Goal: Information Seeking & Learning: Learn about a topic

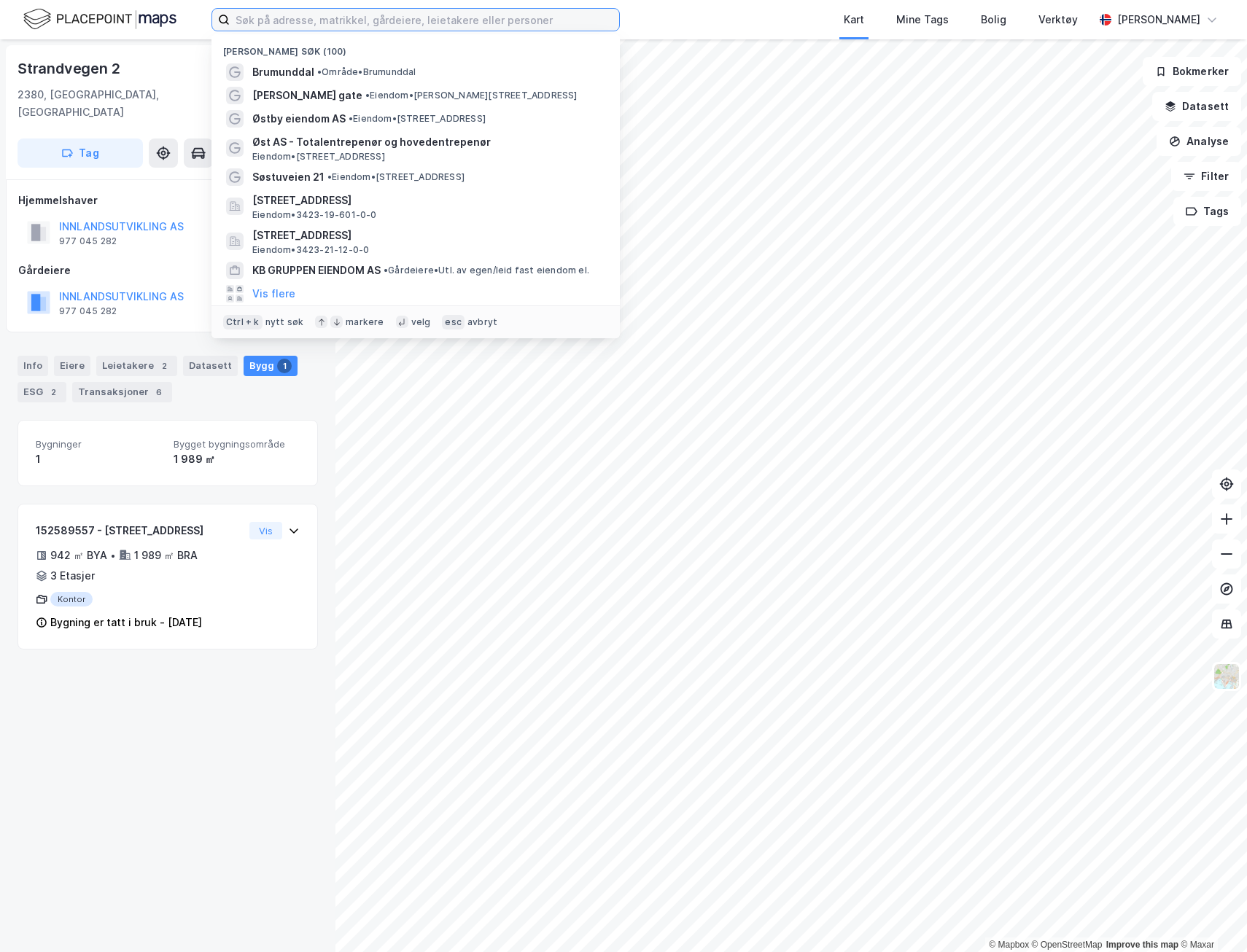
click at [322, 23] on input at bounding box center [424, 19] width 389 height 22
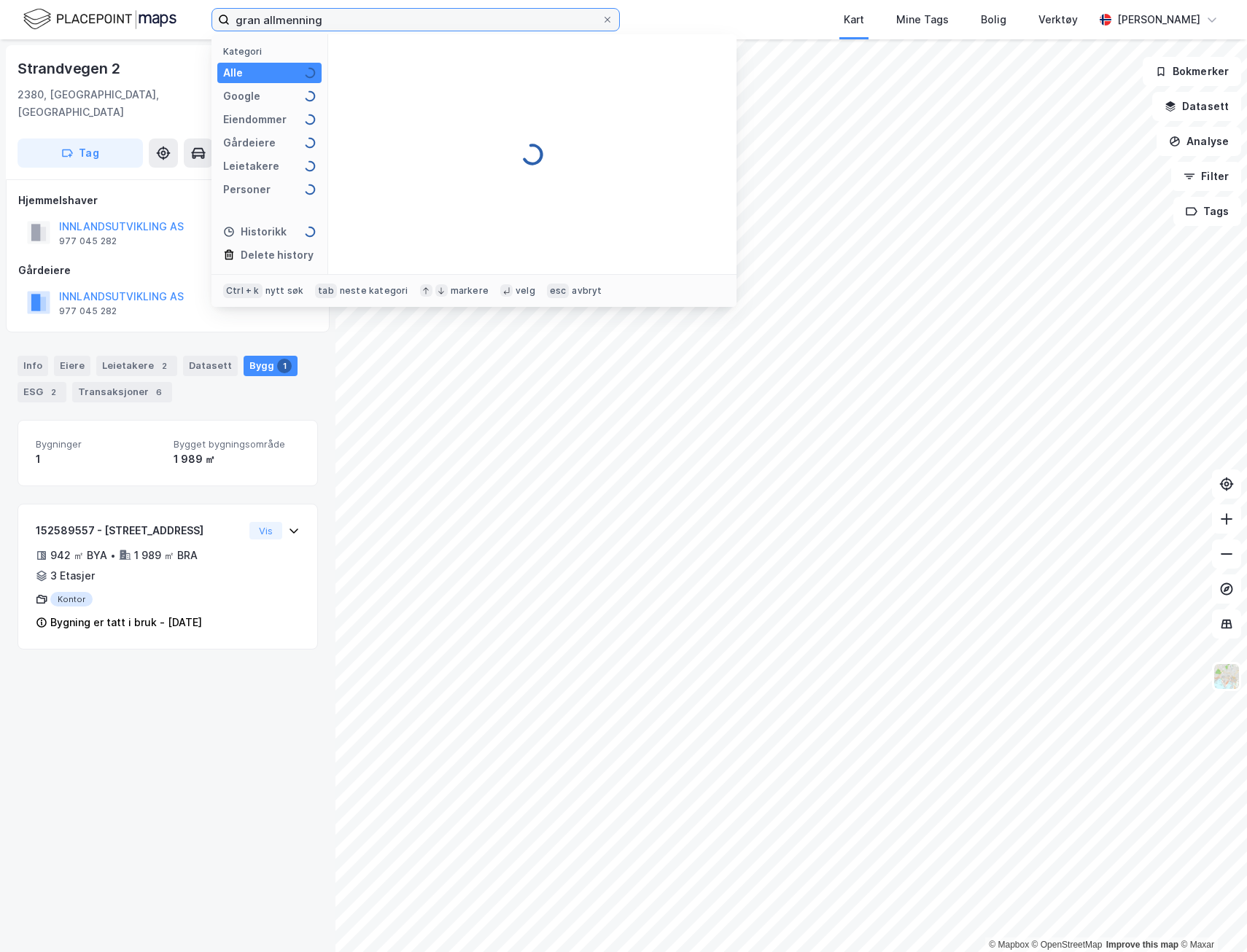
type input "gran allmenning"
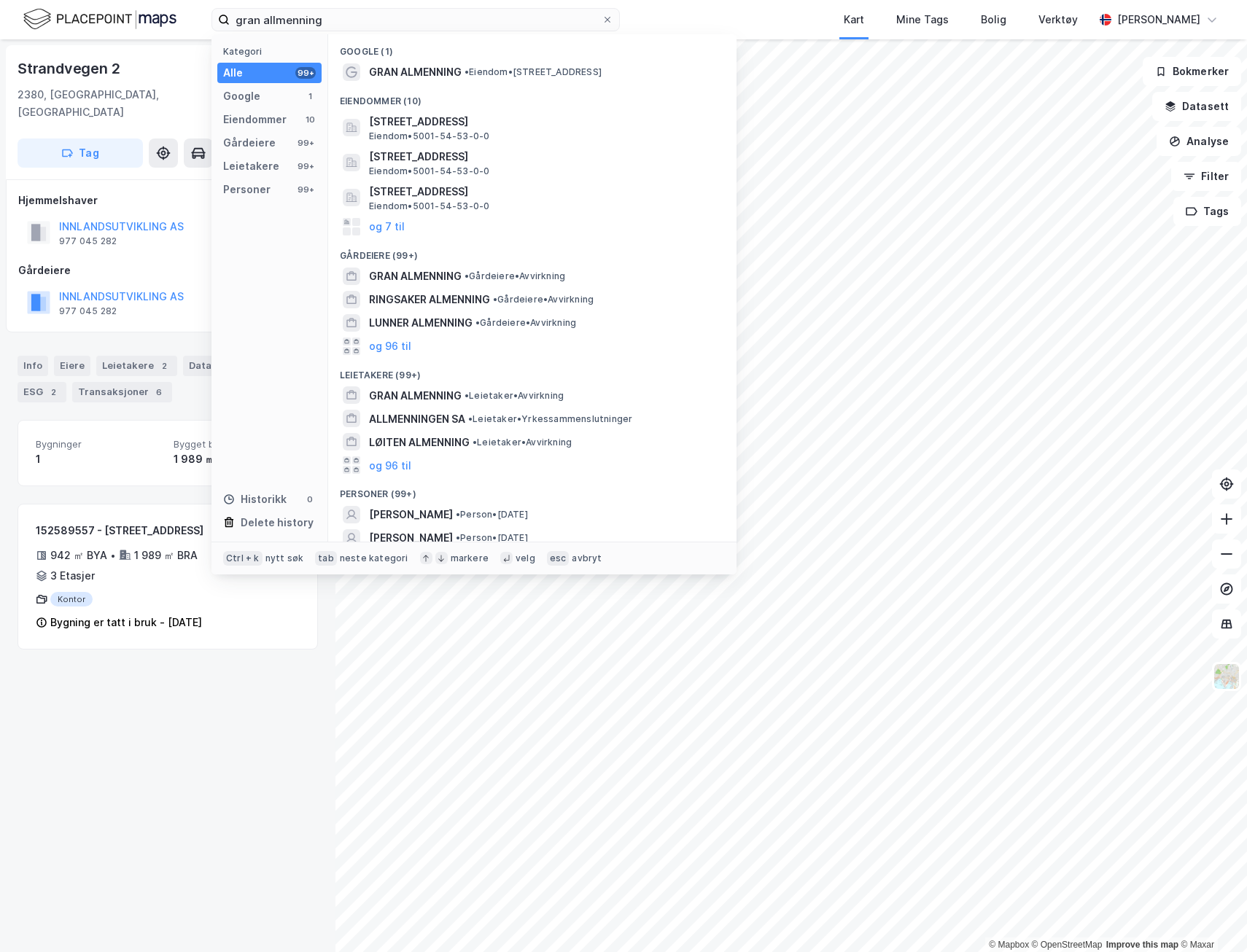
click at [444, 274] on span "GRAN ALMENNING" at bounding box center [415, 276] width 92 height 17
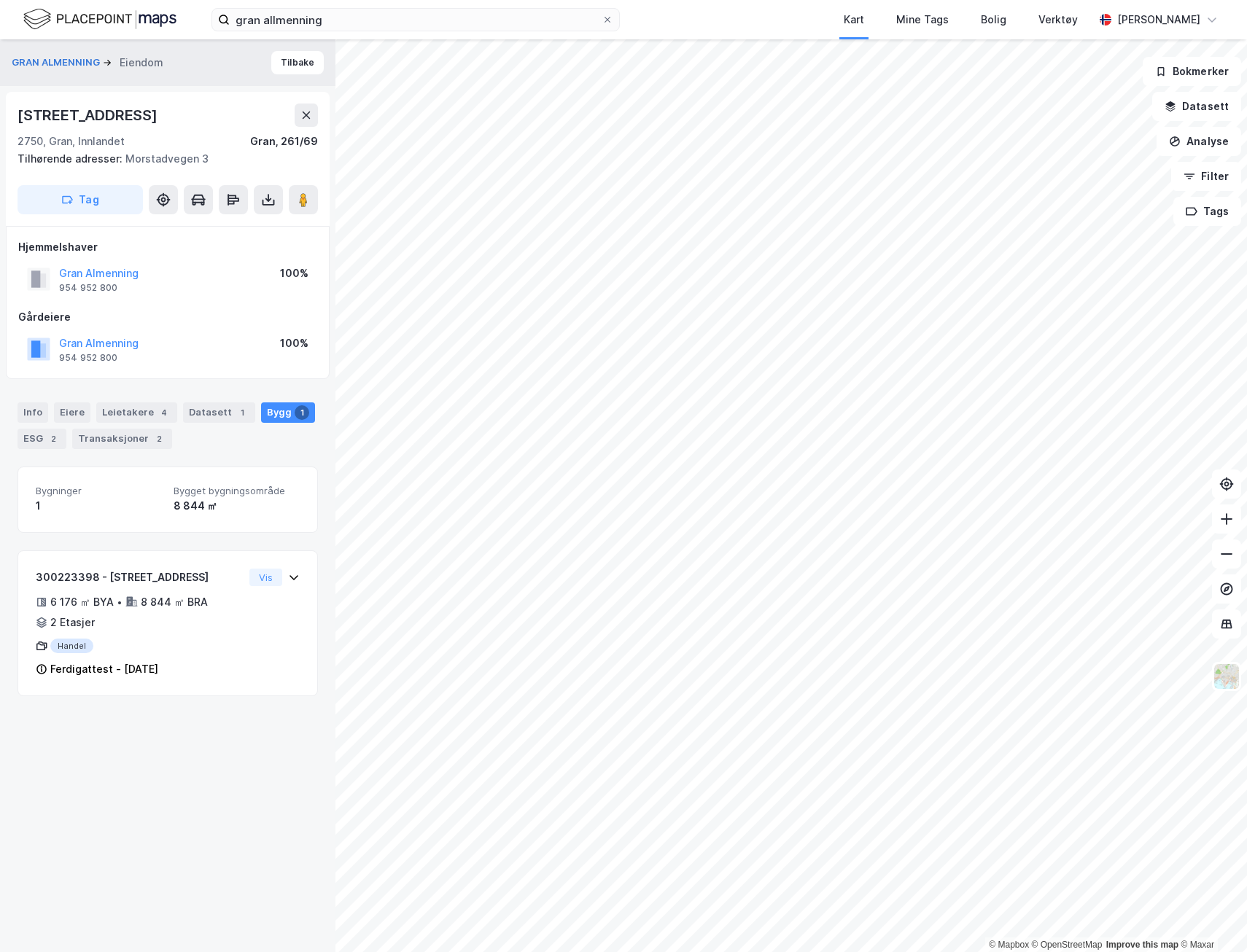
click at [177, 777] on div "GRAN ALMENNING Eiendom Tilbake [STREET_ADDRESS] Tilhørende adresser: [STREET_AD…" at bounding box center [167, 495] width 336 height 913
